Goal: Find specific page/section: Find specific page/section

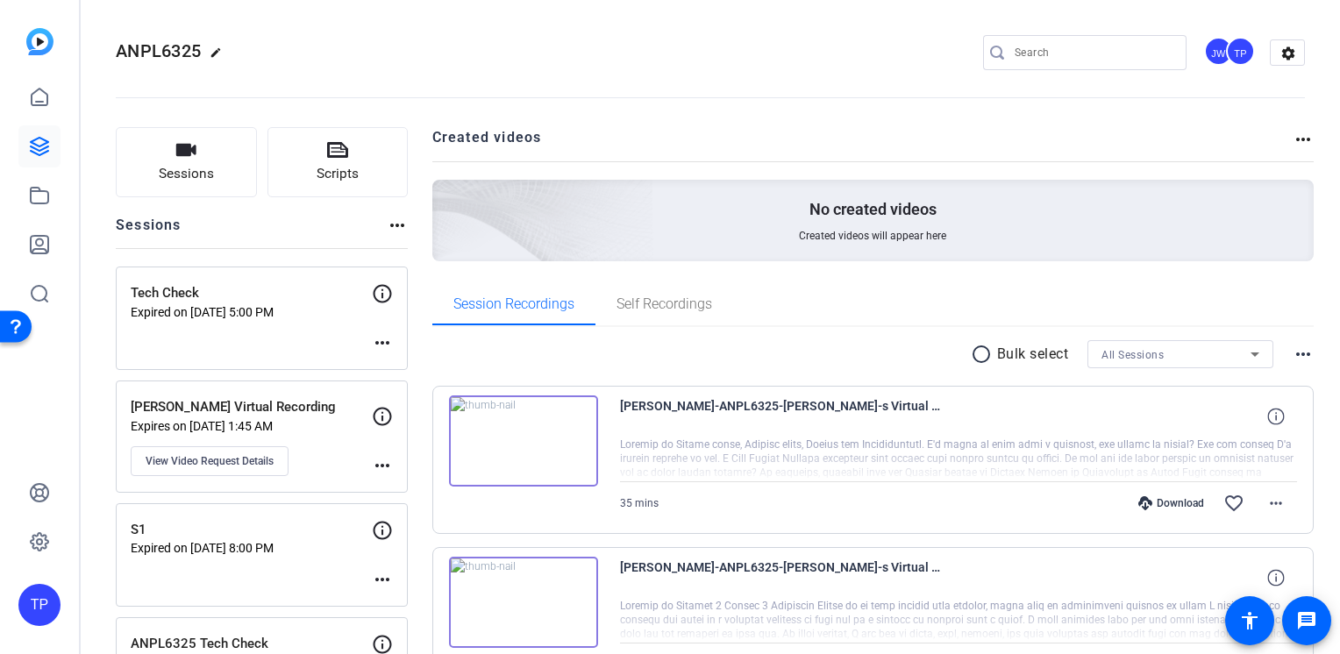
click at [1054, 59] on input "Search" at bounding box center [1094, 52] width 158 height 21
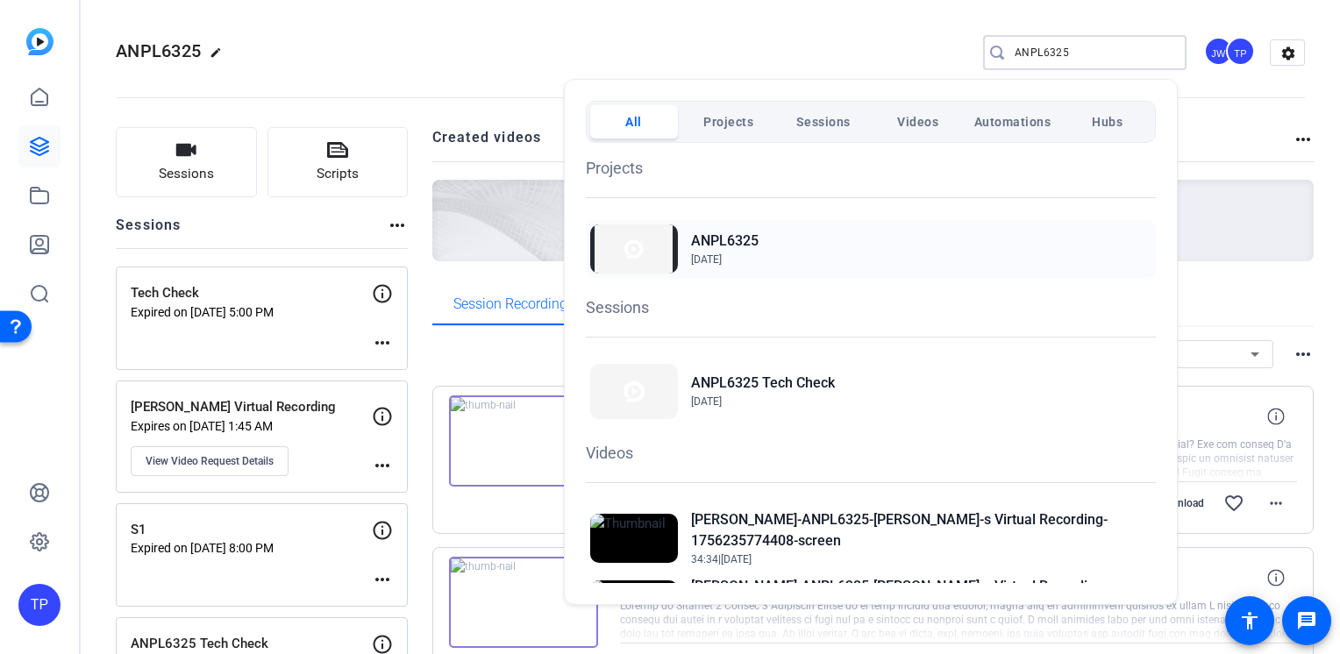
type input "ANPL6325"
click at [737, 252] on span "[DATE]" at bounding box center [725, 260] width 68 height 16
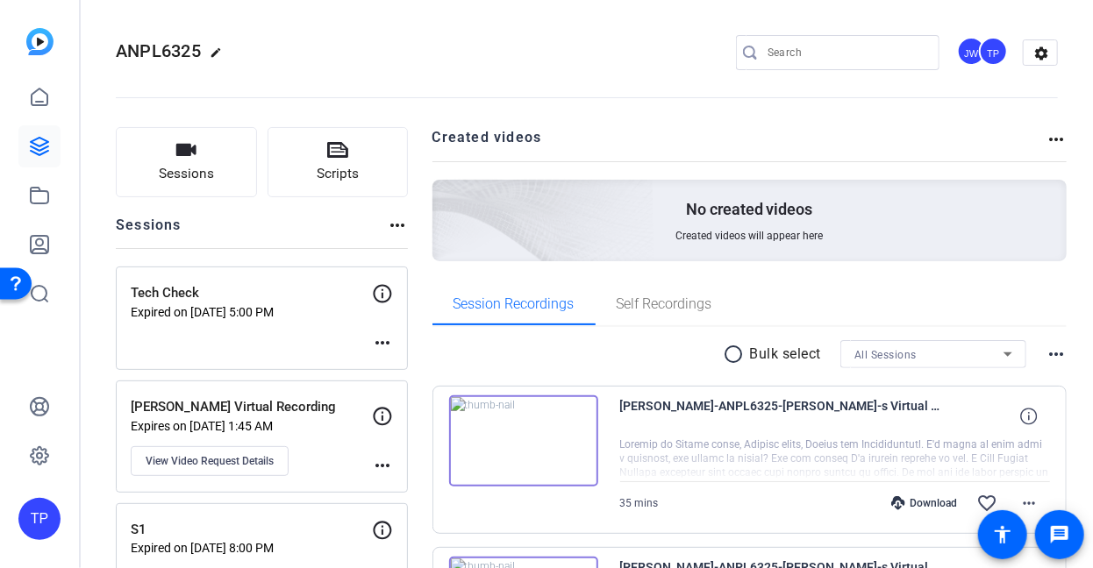
click at [896, 273] on openreel-project-creator-list "Created videos more_horiz No created videos Created videos will appear here" at bounding box center [749, 205] width 635 height 156
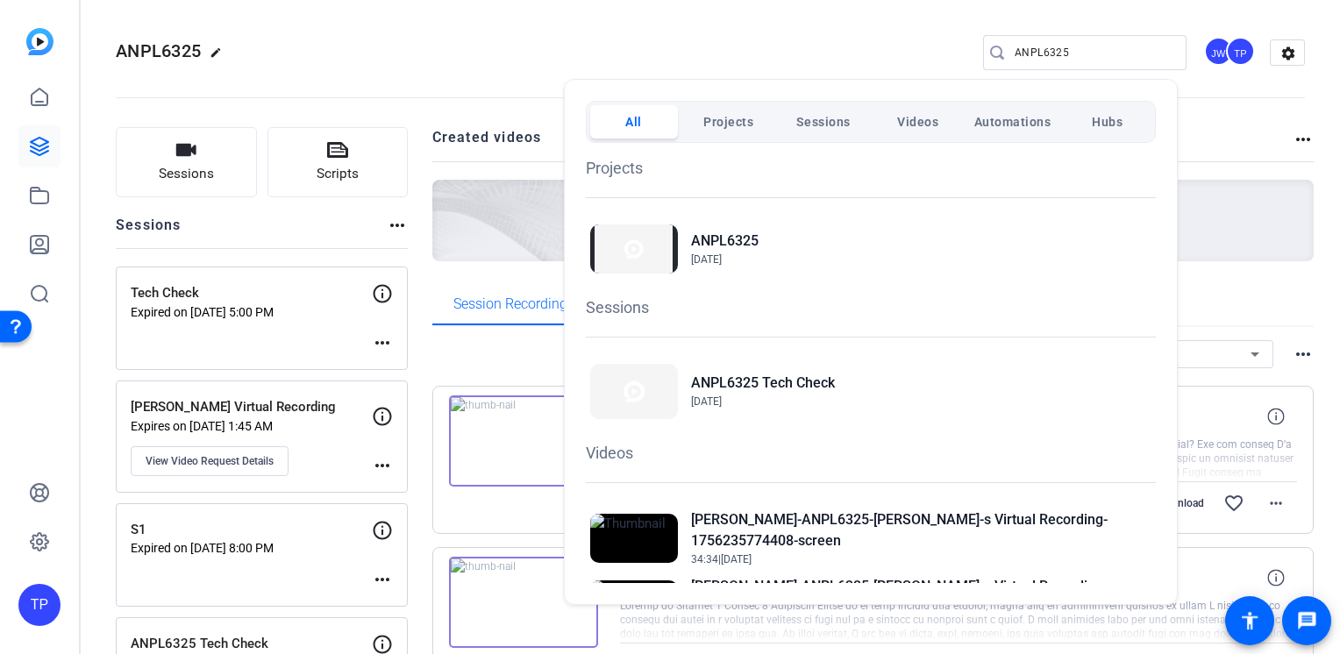
click at [668, 42] on div at bounding box center [670, 327] width 1340 height 654
